Goal: Entertainment & Leisure: Consume media (video, audio)

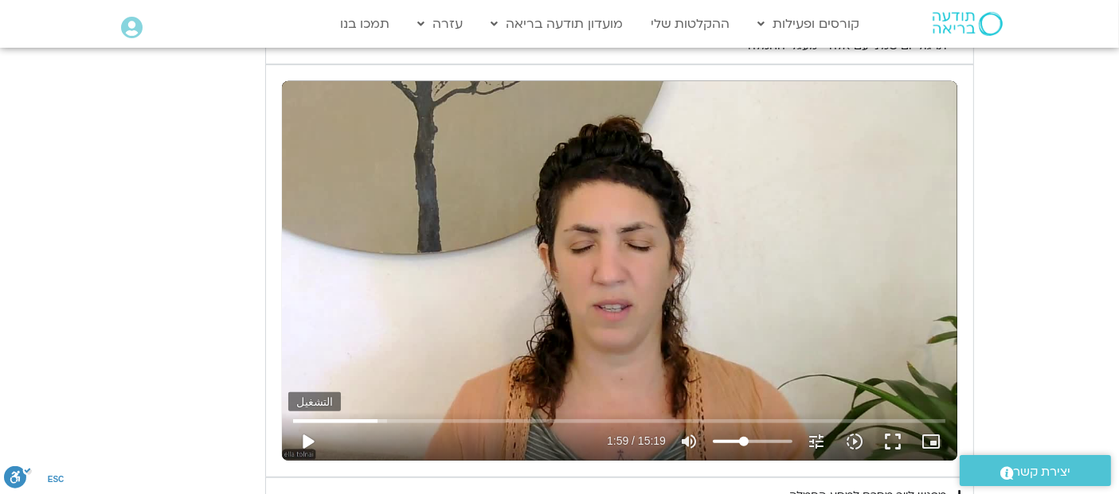
click at [309, 440] on button "play_arrow" at bounding box center [307, 442] width 38 height 38
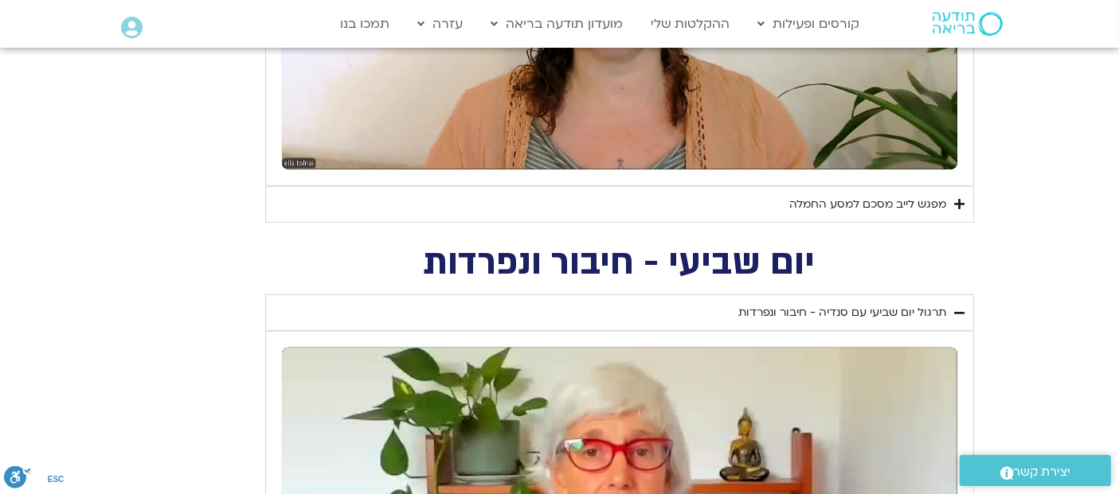
scroll to position [1169, 0]
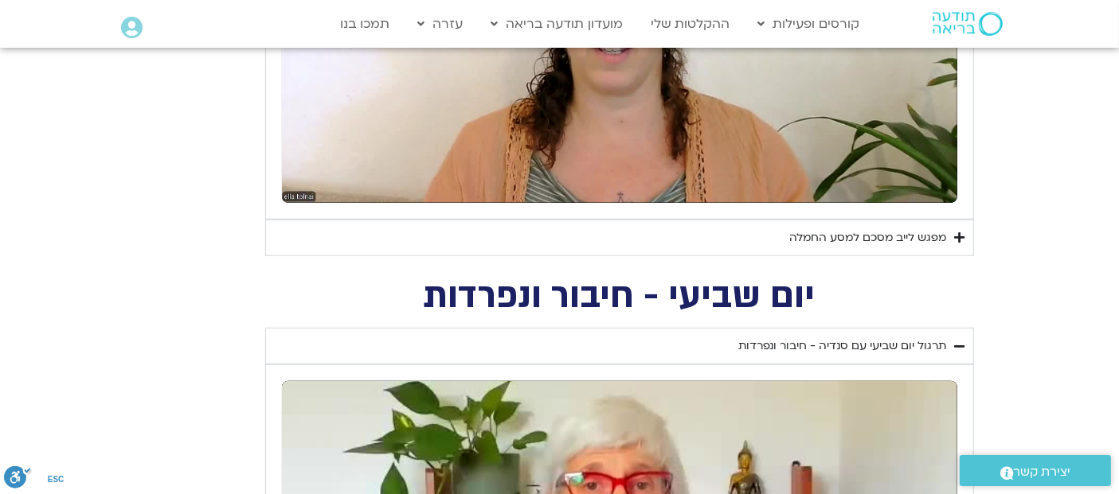
click at [955, 237] on icon "Accordion. Open links with Enter or Space, close with Escape, and navigate with…" at bounding box center [960, 238] width 10 height 12
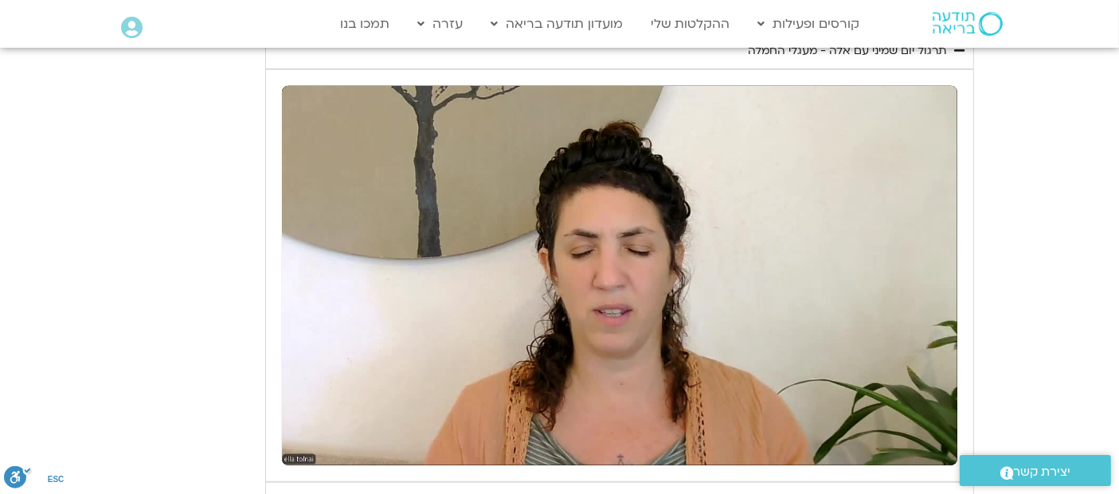
scroll to position [919, 0]
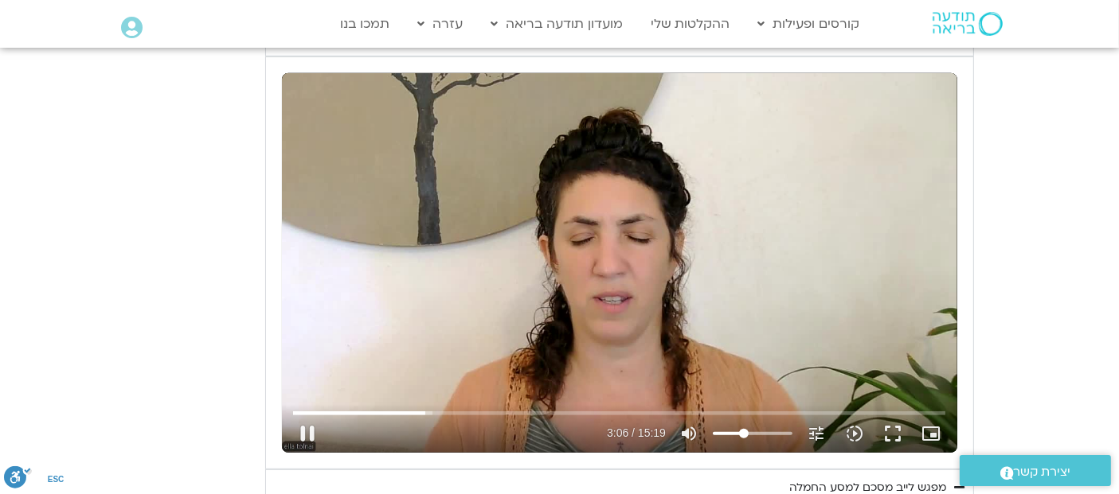
click at [678, 290] on div "تخطّي الإعلان 0:36 pause 3:06 / 15:19 volume_up كتم الصوت tune درجة الدقة تلقائ…" at bounding box center [619, 263] width 675 height 380
click at [629, 260] on div "تخطّي الإعلان 0:36 play_arrow 3:06 / 15:19 volume_up كتم الصوت tune درجة الدقة …" at bounding box center [619, 263] width 675 height 380
click at [619, 275] on div "تخطّي الإعلان 0:36 pause 3:26 / 15:19 volume_up كتم الصوت tune درجة الدقة تلقائ…" at bounding box center [619, 263] width 675 height 380
click at [616, 275] on div "تخطّي الإعلان 0:36 play_arrow 3:26 / 15:19 volume_up كتم الصوت tune درجة الدقة …" at bounding box center [619, 263] width 675 height 380
click at [434, 408] on input "البحث بالتمرير" at bounding box center [619, 413] width 652 height 10
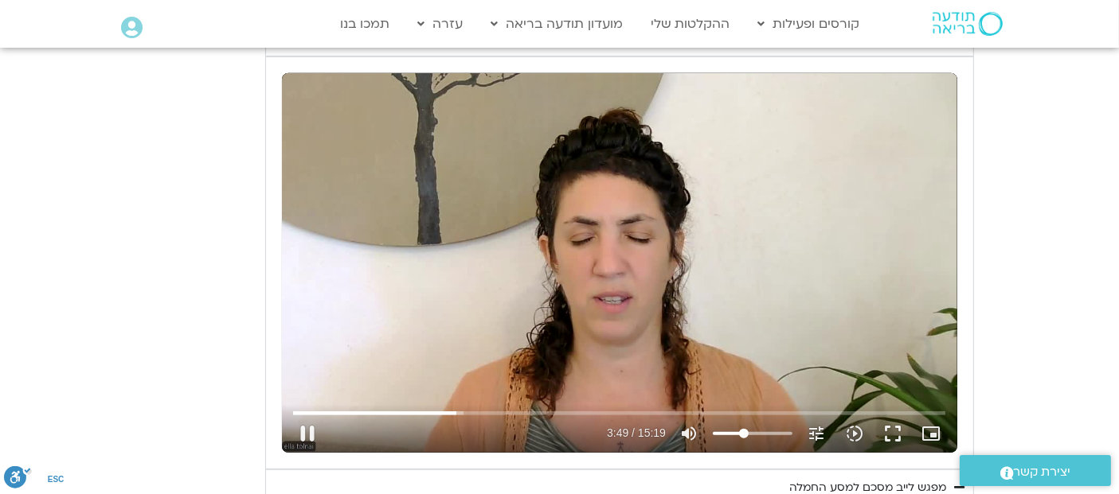
click at [604, 219] on div "تخطّي الإعلان 3:17 pause 3:49 / 15:19 volume_up كتم الصوت tune درجة الدقة تلقائ…" at bounding box center [619, 263] width 675 height 380
click at [604, 219] on div "تخطّي الإعلان 3:17 play_arrow 3:50 / 15:19 volume_up كتم الصوت tune درجة الدقة …" at bounding box center [619, 263] width 675 height 380
click at [457, 415] on input "البحث بالتمرير" at bounding box center [619, 413] width 652 height 10
click at [475, 276] on div "تخطّي الإعلان 3:48 pause 3:48 / 15:19 volume_up كتم الصوت tune درجة الدقة تلقائ…" at bounding box center [619, 263] width 675 height 380
click at [314, 431] on button "play_arrow" at bounding box center [307, 434] width 38 height 38
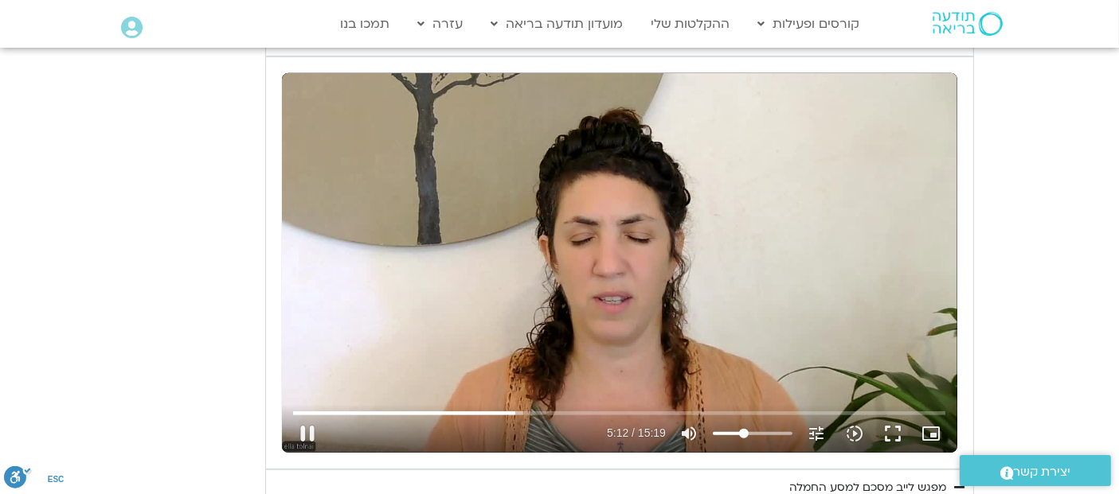
click at [705, 233] on div "تخطّي الإعلان 0:32 pause 5:12 / 15:19 volume_up كتم الصوت tune درجة الدقة تلقائ…" at bounding box center [619, 263] width 675 height 380
click at [705, 233] on div "تخطّي الإعلان 0:32 play_arrow 5:12 / 15:19 volume_up كتم الصوت tune درجة الدقة …" at bounding box center [619, 263] width 675 height 380
click at [901, 431] on button "fullscreen" at bounding box center [892, 434] width 38 height 38
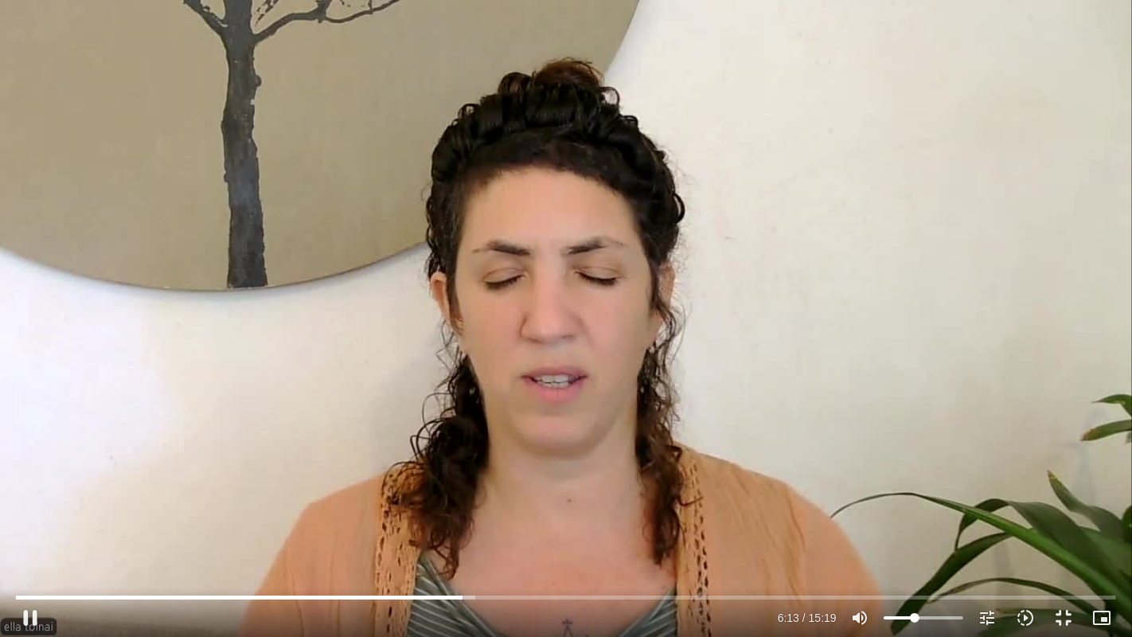
click at [570, 432] on div "تخطّي الإعلان 14:55 pause 6:13 / 15:19 volume_up كتم الصوت tune درجة الدقة تلقا…" at bounding box center [566, 318] width 1132 height 637
click at [541, 256] on div "تخطّي الإعلان 14:55 play_arrow 6:13 / 15:19 volume_up كتم الصوت tune درجة الدقة…" at bounding box center [566, 318] width 1132 height 637
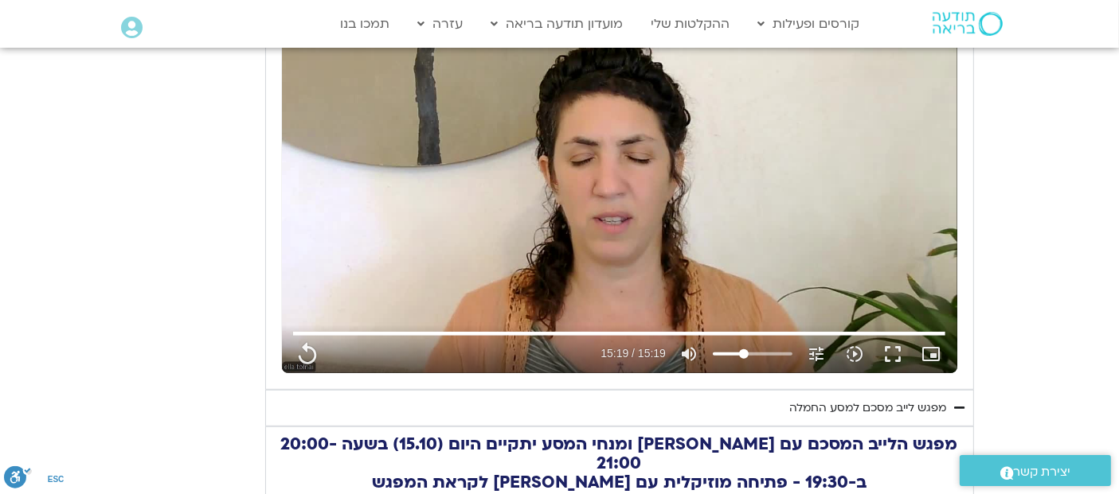
scroll to position [705, 0]
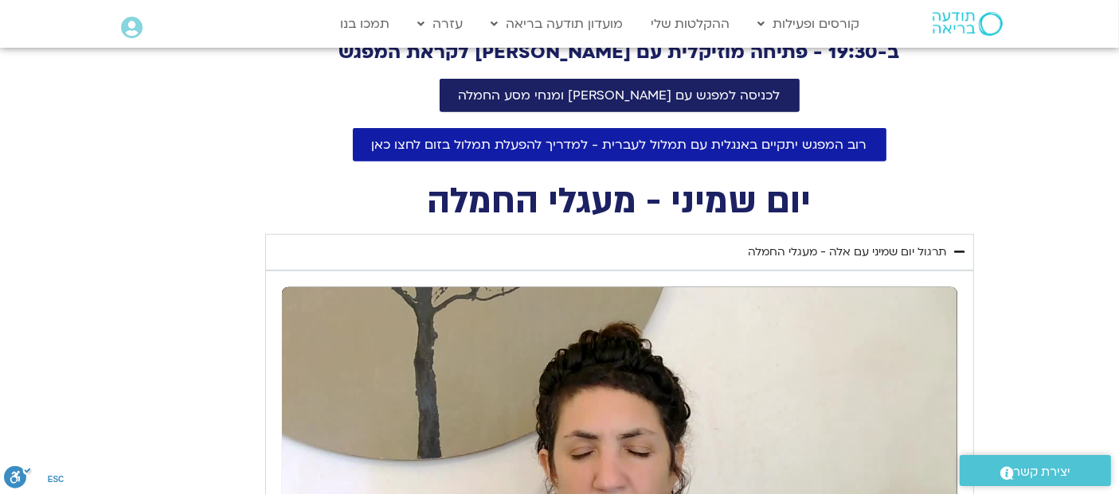
type input "919"
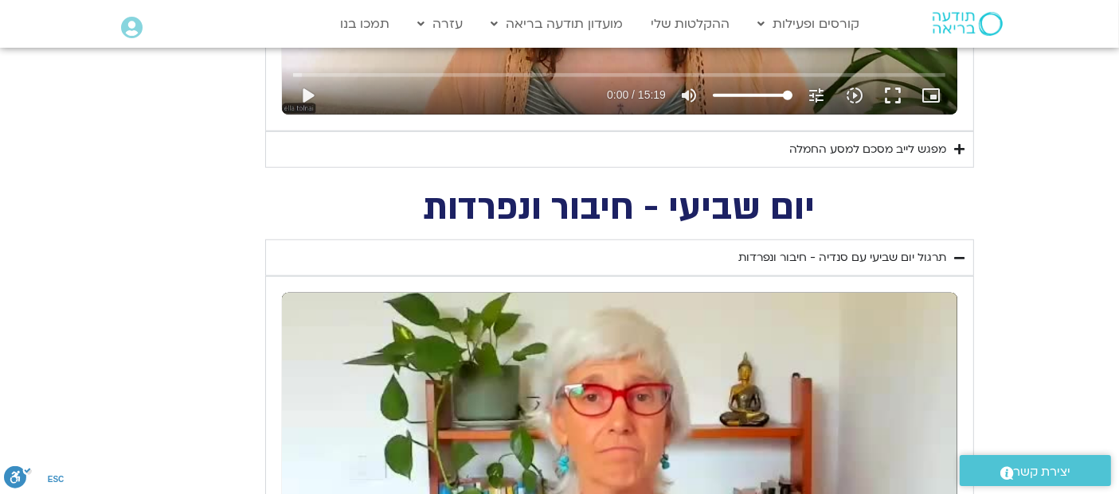
scroll to position [1212, 0]
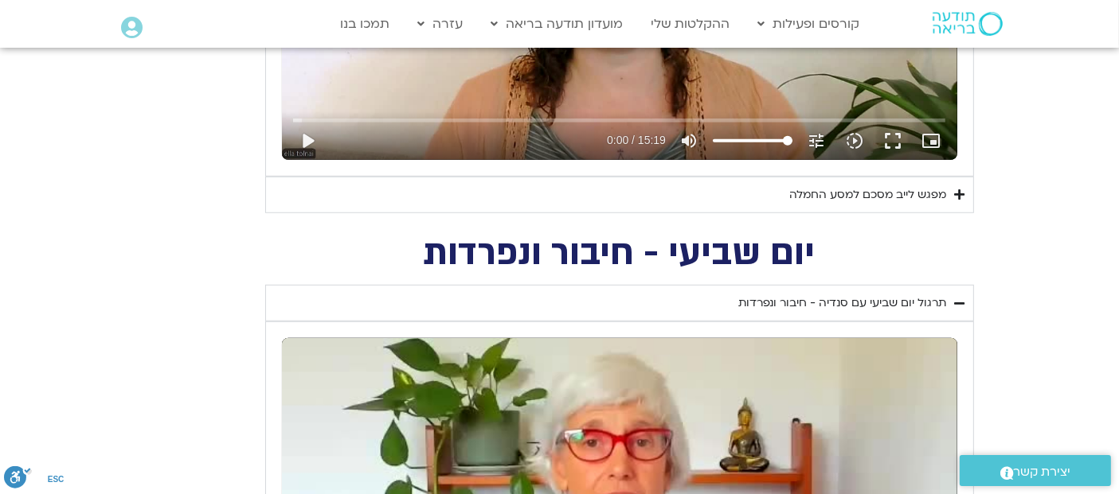
click at [959, 189] on icon "Accordion. Open links with Enter or Space, close with Escape, and navigate with…" at bounding box center [960, 195] width 10 height 12
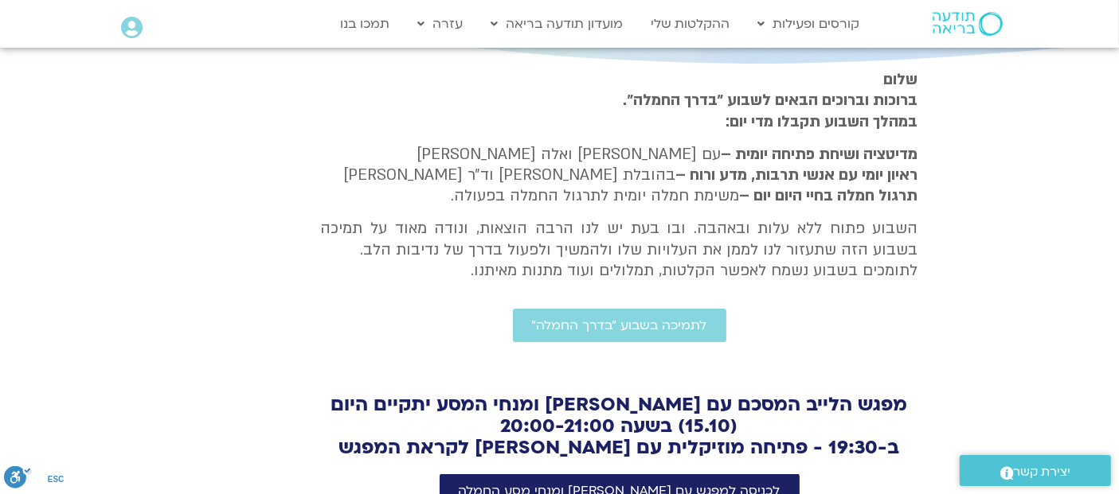
scroll to position [411, 0]
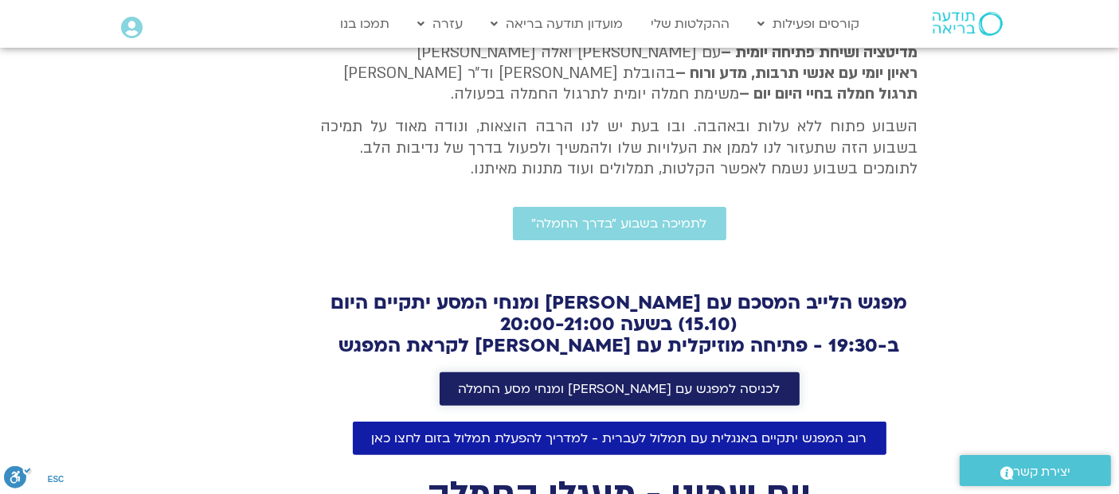
click at [679, 388] on span "לכניסה למפגש עם [PERSON_NAME] ומנחי מסע החמלה" at bounding box center [620, 389] width 322 height 14
